Goal: Transaction & Acquisition: Purchase product/service

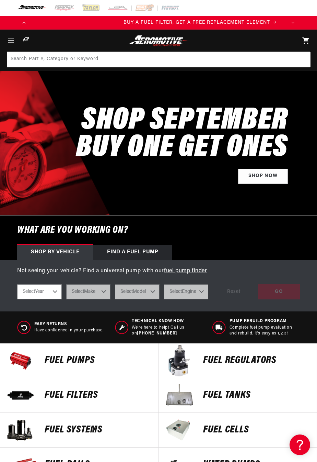
scroll to position [0, 256]
click at [150, 245] on div "Find a Fuel Pump" at bounding box center [132, 252] width 79 height 15
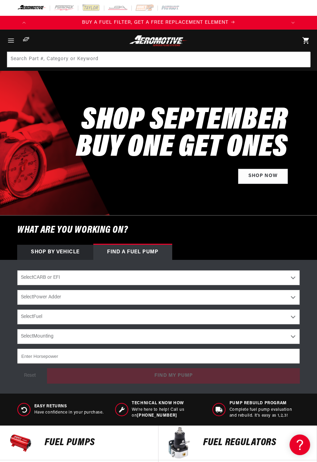
click at [203, 280] on select "Select CARB or EFI Carbureted Fuel Injected" at bounding box center [158, 277] width 283 height 15
select select "Fuel-Injected"
click at [17, 270] on select "Select CARB or EFI Carbureted Fuel Injected" at bounding box center [158, 277] width 283 height 15
select select "Fuel-Injected"
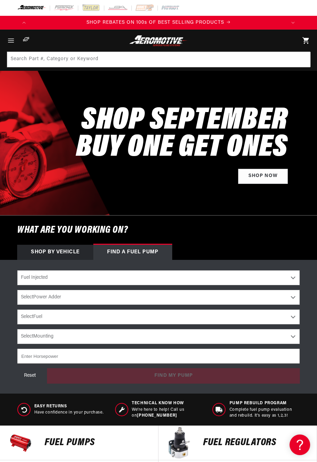
click at [133, 296] on select "Select Power Adder No - Naturally Aspirated Yes - Forced Induction" at bounding box center [158, 297] width 283 height 15
select select "Yes-Forced-Induction"
click at [17, 290] on select "Select Power Adder No - Naturally Aspirated Yes - Forced Induction" at bounding box center [158, 297] width 283 height 15
select select "Yes-Forced-Induction"
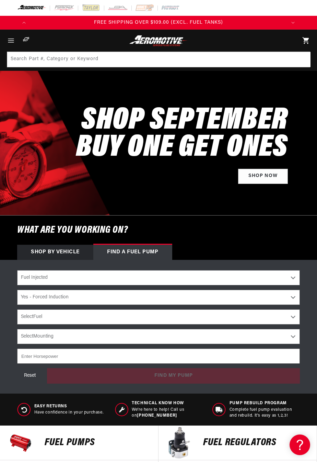
click at [138, 317] on select "Select Fuel E85 Gas" at bounding box center [158, 316] width 283 height 15
select select "E85"
click at [17, 309] on select "Select Fuel E85 Gas" at bounding box center [158, 316] width 283 height 15
select select "E85"
click at [107, 335] on select "Select Mounting External In-Tank" at bounding box center [158, 336] width 283 height 15
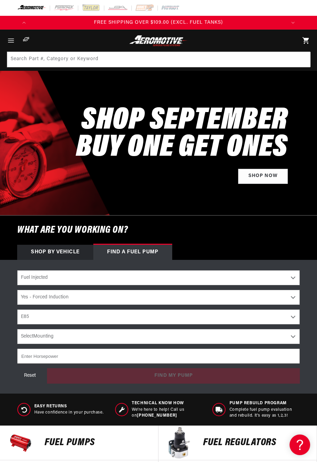
select select "In-Tank"
click at [17, 329] on select "Select Mounting External In-Tank" at bounding box center [158, 336] width 283 height 15
select select "In-Tank"
click at [113, 354] on input "number" at bounding box center [158, 355] width 283 height 15
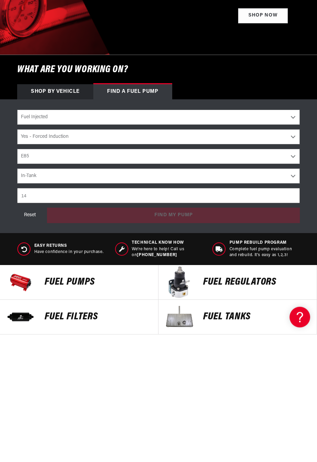
scroll to position [0, 256]
type input "1400"
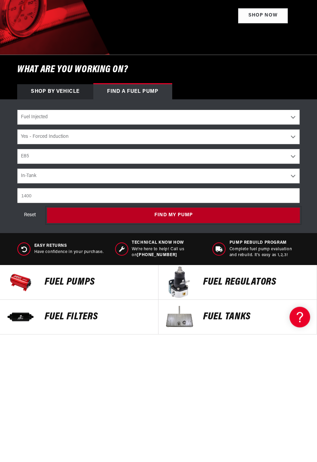
click at [189, 343] on button "find my pump" at bounding box center [173, 342] width 253 height 15
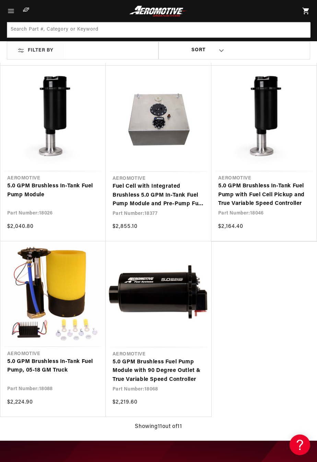
scroll to position [384, 0]
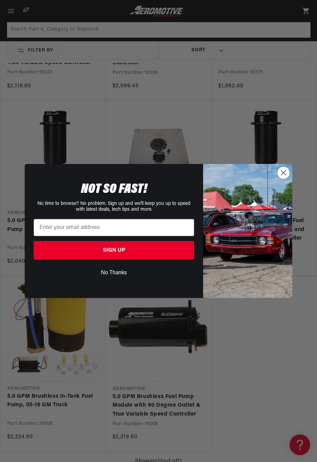
click at [285, 171] on icon "Close dialog" at bounding box center [284, 172] width 5 height 5
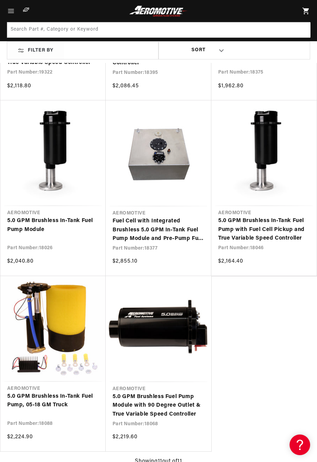
scroll to position [0, 767]
click at [181, 230] on link "Fuel Cell with Integrated Brushless 5.0 GPM In-Tank Fuel Pump Module and Pre-Pu…" at bounding box center [159, 230] width 92 height 26
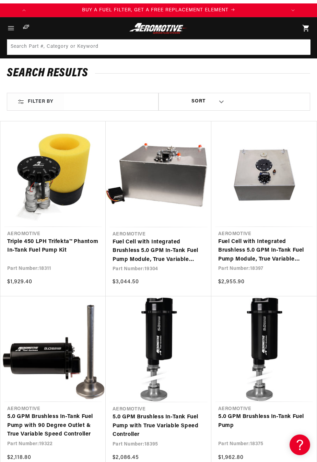
scroll to position [9, 0]
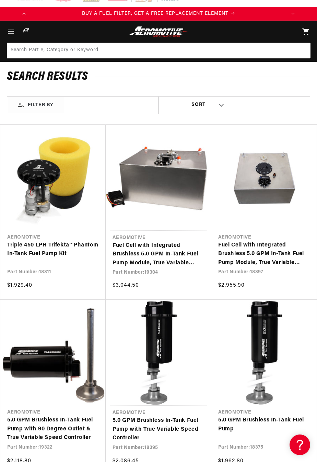
click at [187, 257] on link "Fuel Cell with Integrated Brushless 5.0 GPM In-Tank Fuel Pump Module, True Vari…" at bounding box center [159, 254] width 92 height 26
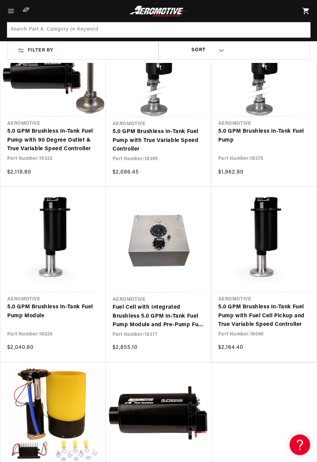
scroll to position [230, 0]
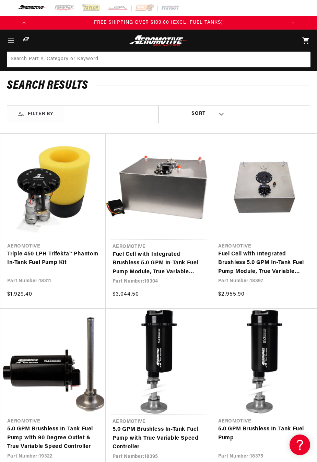
click at [272, 264] on link "Fuel Cell with Integrated Brushless 5.0 GPM In-Tank Fuel Pump Module, True Vari…" at bounding box center [264, 263] width 92 height 26
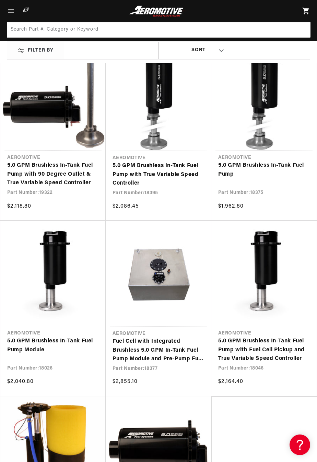
scroll to position [0, 511]
click at [175, 350] on link "Fuel Cell with Integrated Brushless 5.0 GPM In-Tank Fuel Pump Module and Pre-Pu…" at bounding box center [159, 350] width 92 height 26
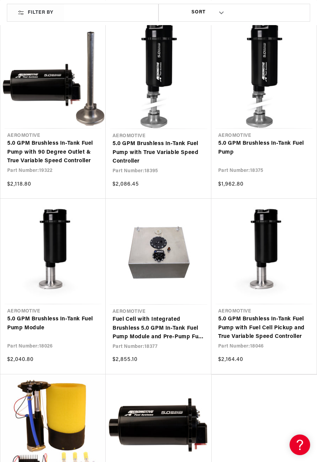
scroll to position [0, 767]
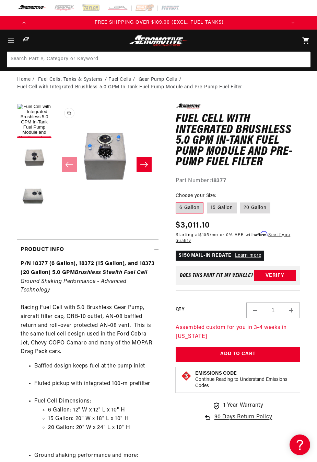
scroll to position [0, 767]
click at [224, 210] on label "15 Gallon" at bounding box center [222, 207] width 30 height 11
click at [207, 201] on input "15 Gallon" at bounding box center [207, 201] width 0 height 0
radio input "true"
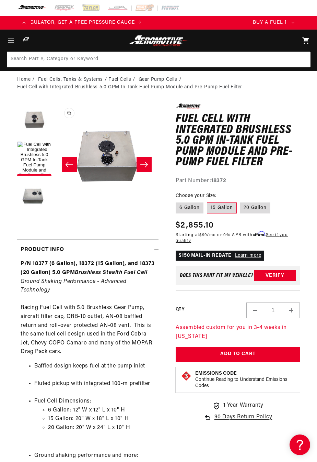
scroll to position [0, 3]
click at [258, 209] on label "20 Gallon" at bounding box center [255, 207] width 31 height 11
click at [241, 201] on input "20 Gallon" at bounding box center [240, 201] width 0 height 0
radio input "true"
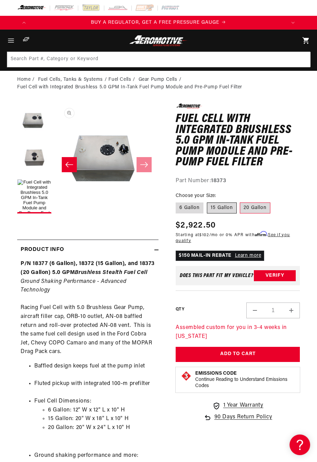
click at [227, 210] on label "15 Gallon" at bounding box center [222, 207] width 30 height 11
click at [207, 201] on input "15 Gallon" at bounding box center [207, 201] width 0 height 0
radio input "true"
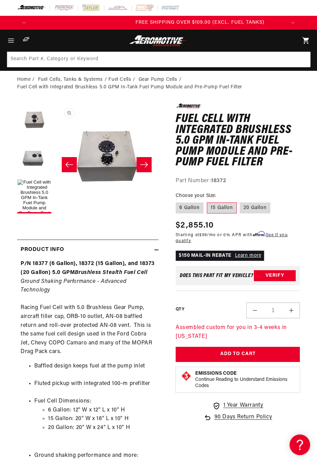
scroll to position [0, 767]
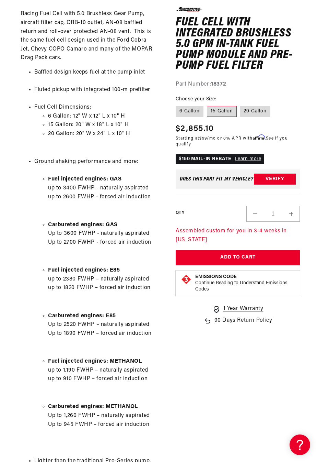
scroll to position [0, 511]
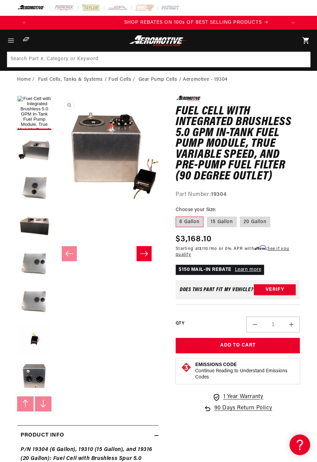
scroll to position [0, 511]
click at [228, 223] on label "15 Gallon" at bounding box center [222, 221] width 30 height 11
click at [207, 215] on input "15 Gallon" at bounding box center [207, 215] width 0 height 0
radio input "true"
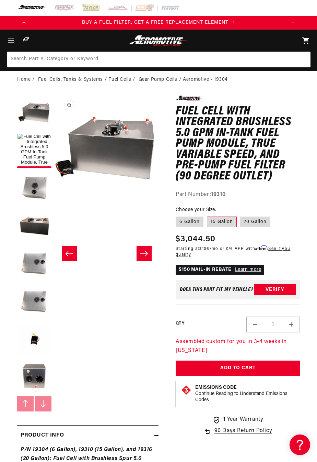
click at [147, 253] on icon "Slide right" at bounding box center [144, 253] width 8 height 5
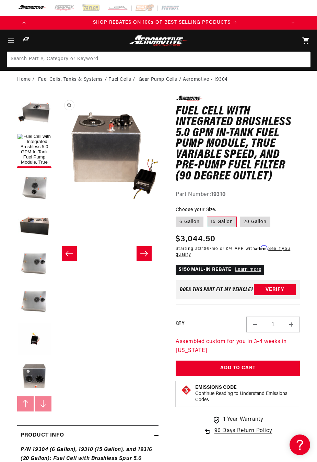
scroll to position [0, 511]
click at [150, 252] on button "Slide right" at bounding box center [144, 253] width 15 height 15
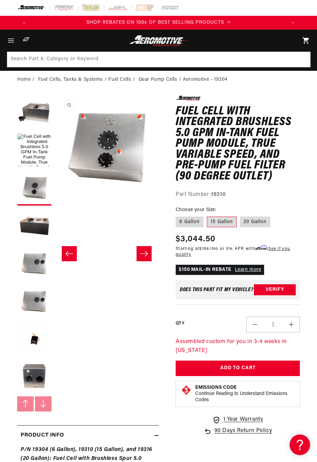
click at [150, 255] on button "Slide right" at bounding box center [144, 253] width 15 height 15
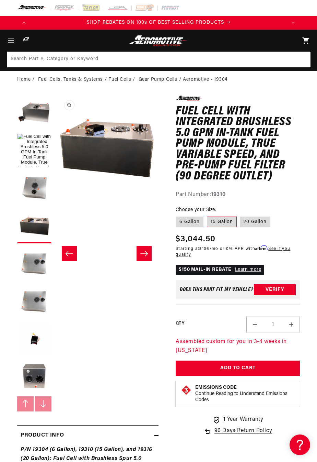
click at [141, 258] on button "Slide right" at bounding box center [144, 253] width 15 height 15
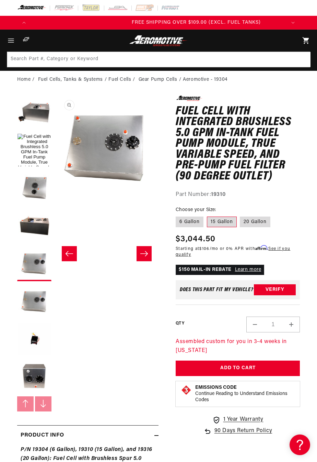
scroll to position [0, 767]
click at [142, 260] on button "Slide right" at bounding box center [144, 253] width 15 height 15
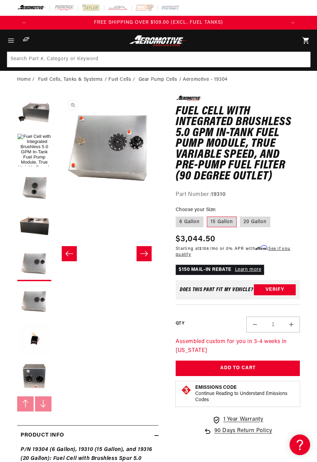
scroll to position [0, 519]
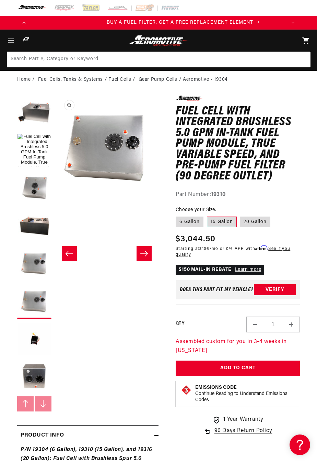
click at [143, 256] on icon "Slide right" at bounding box center [144, 253] width 8 height 7
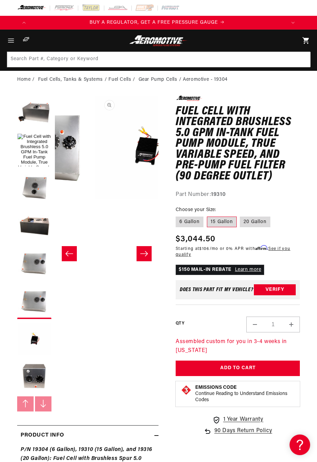
scroll to position [0, 622]
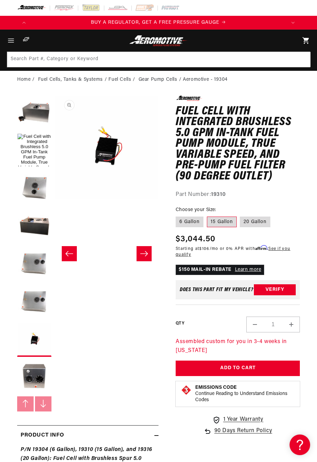
click at [141, 257] on button "Slide right" at bounding box center [144, 253] width 15 height 15
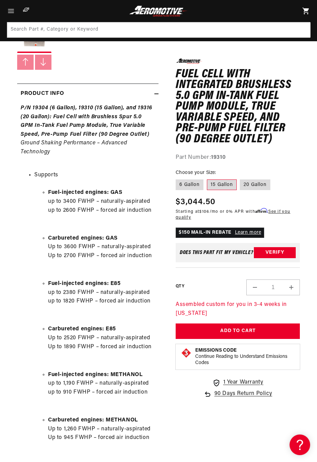
scroll to position [0, 0]
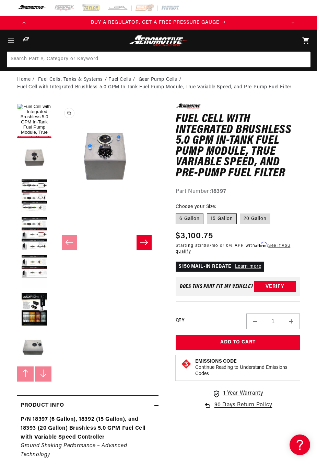
click at [222, 215] on label "15 Gallon" at bounding box center [222, 218] width 30 height 11
click at [207, 212] on input "15 Gallon" at bounding box center [207, 212] width 0 height 0
radio input "true"
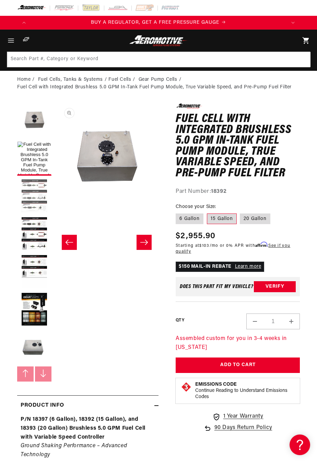
click at [33, 190] on button "Load image 3 in gallery view" at bounding box center [34, 196] width 34 height 34
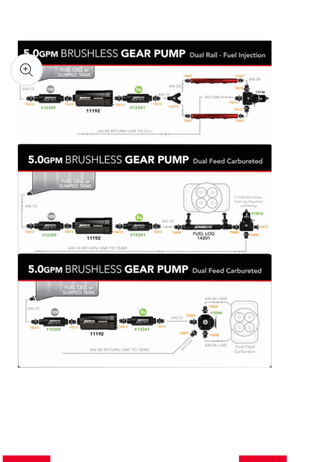
scroll to position [0, 256]
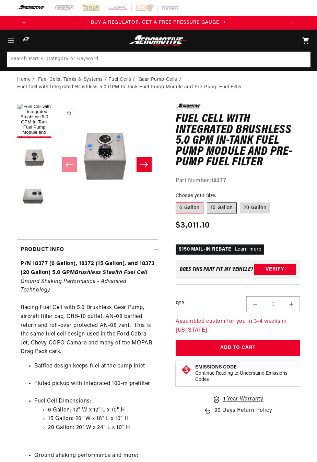
click at [222, 211] on label "15 Gallon" at bounding box center [222, 207] width 30 height 11
click at [207, 201] on input "15 Gallon" at bounding box center [207, 201] width 0 height 0
radio input "true"
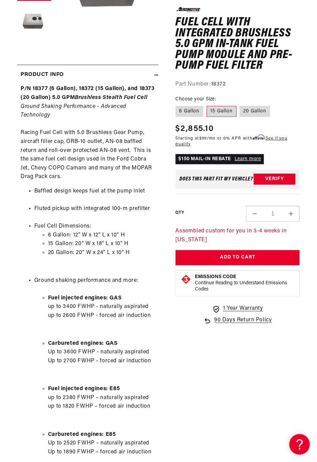
scroll to position [0, 256]
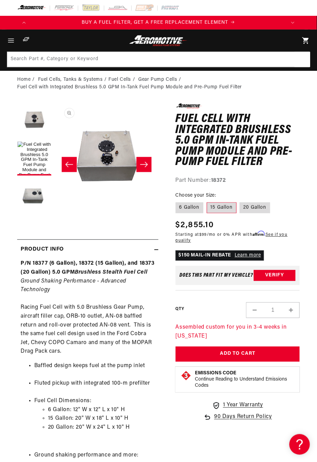
click at [145, 162] on icon "Slide right" at bounding box center [144, 164] width 8 height 7
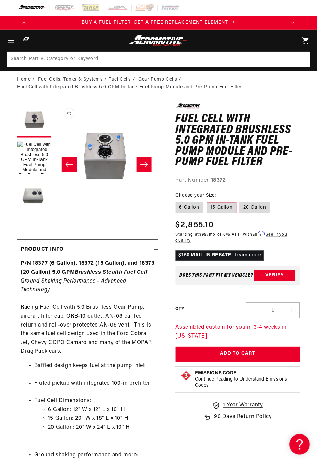
click at [147, 164] on icon "Slide right" at bounding box center [144, 164] width 8 height 5
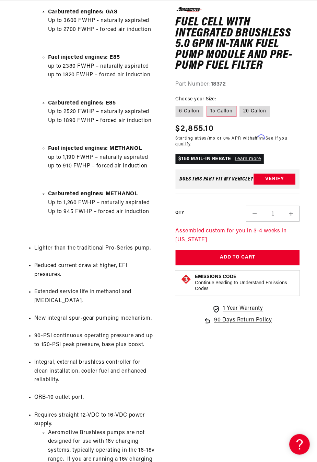
scroll to position [0, 0]
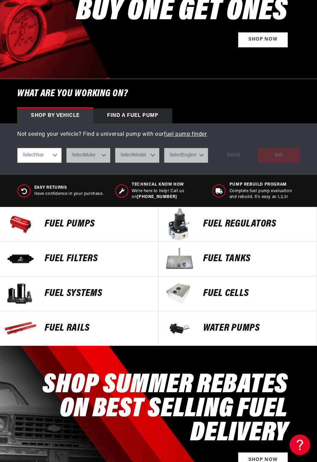
scroll to position [0, 256]
click at [46, 227] on p "Fuel Pumps" at bounding box center [98, 224] width 107 height 10
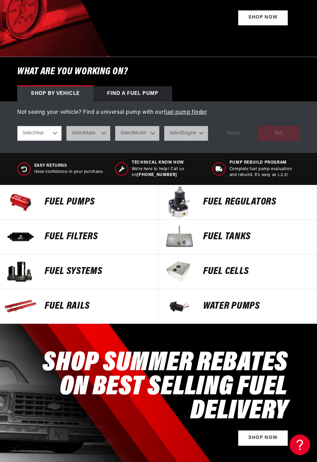
scroll to position [0, 511]
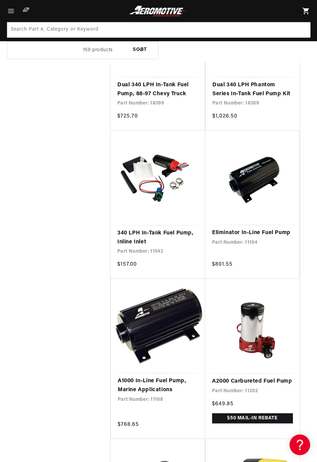
scroll to position [0, 256]
click at [261, 228] on link "Eliminator In-Line Fuel Pump" at bounding box center [252, 232] width 81 height 9
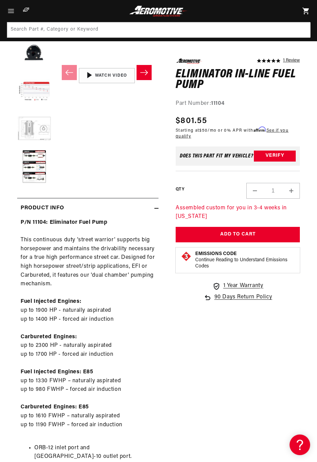
scroll to position [131, 0]
